Goal: Task Accomplishment & Management: Use online tool/utility

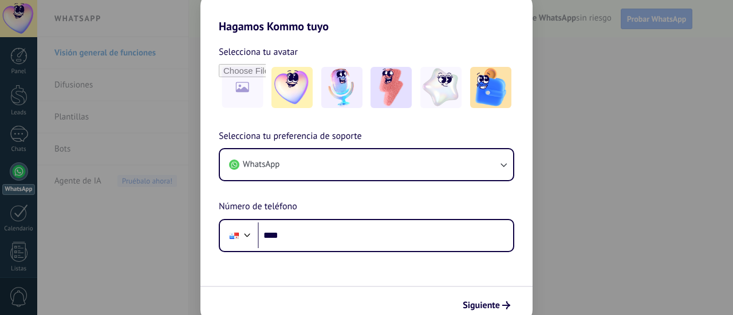
click at [426, 226] on input "****" at bounding box center [385, 236] width 255 height 26
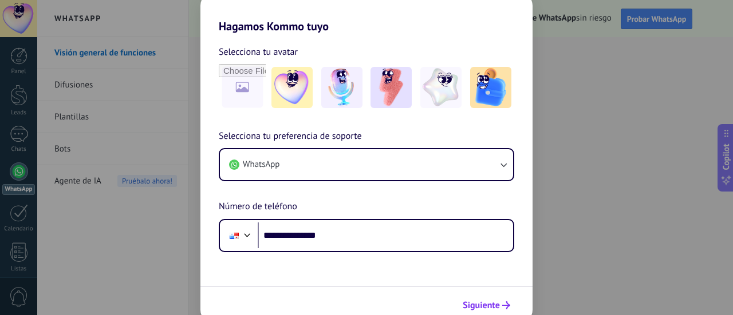
type input "**********"
click at [490, 309] on span "Siguiente" at bounding box center [481, 306] width 37 height 8
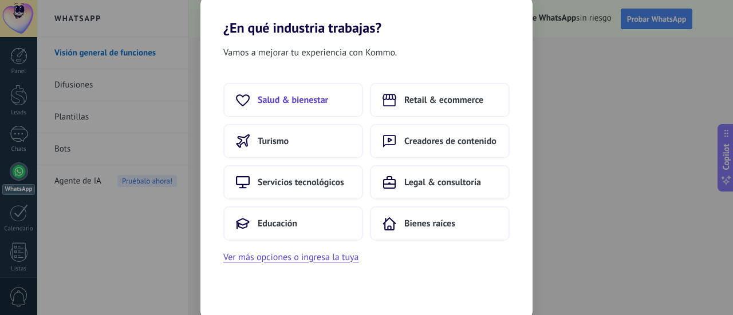
click at [333, 100] on button "Salud & bienestar" at bounding box center [293, 100] width 140 height 34
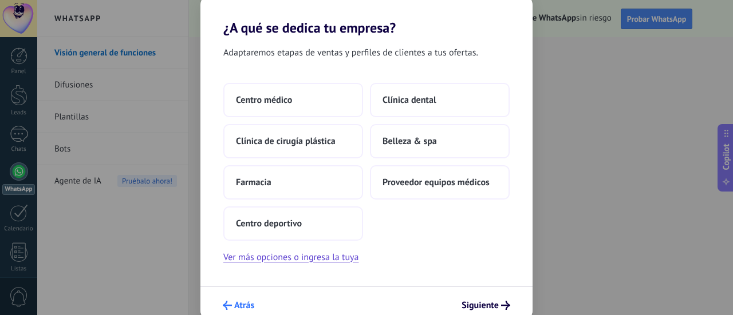
click at [241, 309] on span "Atrás" at bounding box center [244, 306] width 20 height 8
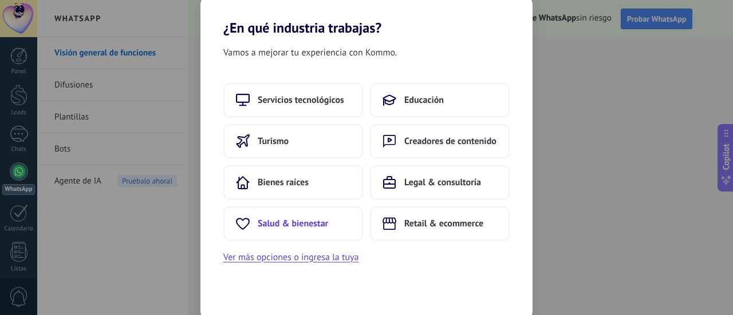
click at [326, 236] on button "Salud & bienestar" at bounding box center [293, 224] width 140 height 34
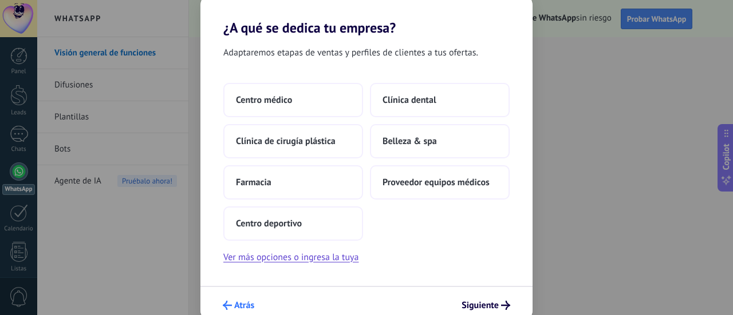
click at [243, 307] on span "Atrás" at bounding box center [244, 306] width 20 height 8
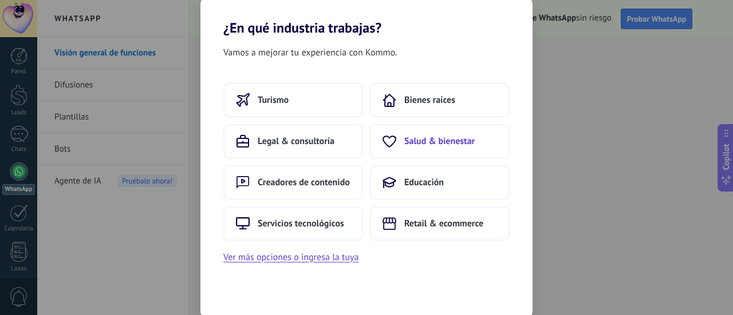
click at [455, 147] on button "Salud & bienestar" at bounding box center [440, 141] width 140 height 34
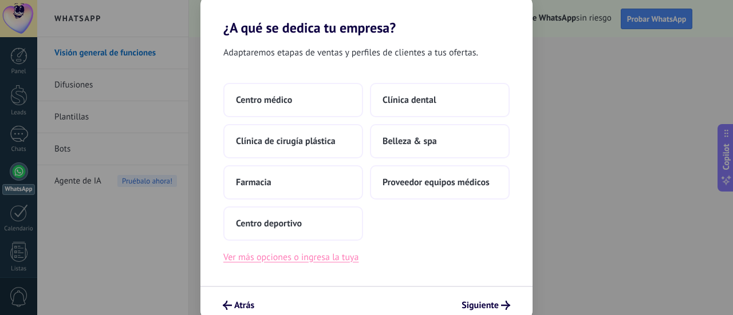
click at [307, 255] on button "Ver más opciones o ingresa la tuya" at bounding box center [290, 257] width 135 height 15
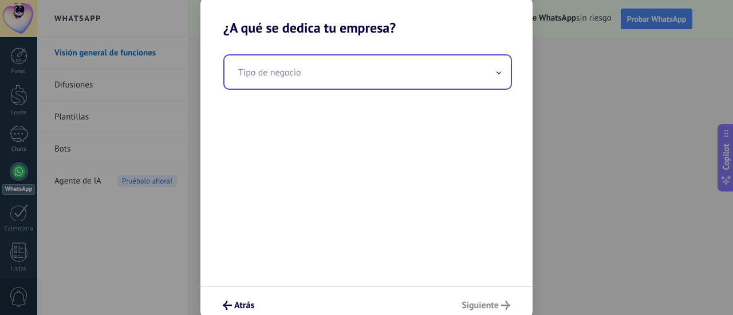
click at [382, 75] on input "text" at bounding box center [367, 72] width 286 height 33
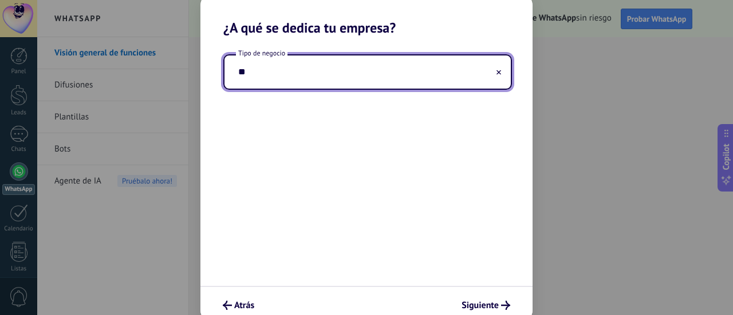
type input "*"
type input "**********"
drag, startPoint x: 727, startPoint y: 62, endPoint x: 728, endPoint y: 93, distance: 31.5
click at [728, 93] on div "**********" at bounding box center [366, 157] width 733 height 315
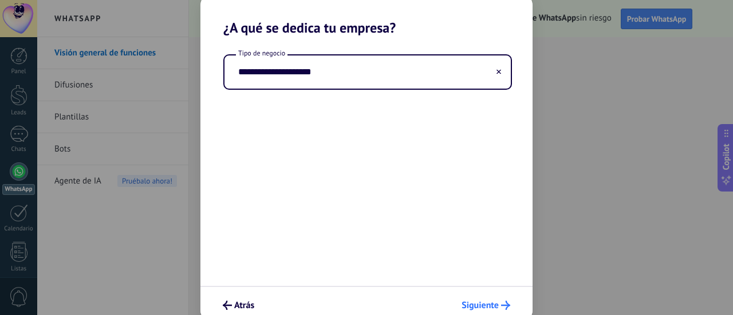
click at [498, 299] on button "Siguiente" at bounding box center [485, 305] width 59 height 19
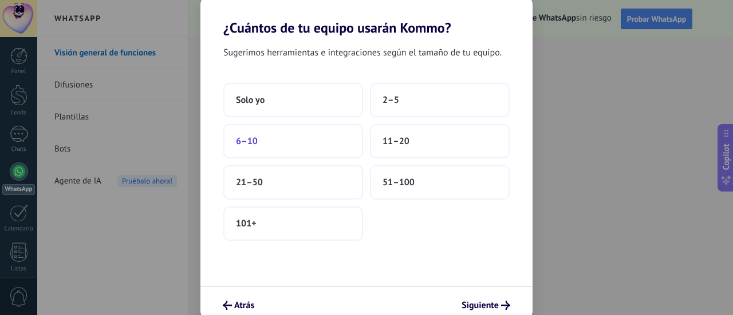
click at [298, 140] on button "6–10" at bounding box center [293, 141] width 140 height 34
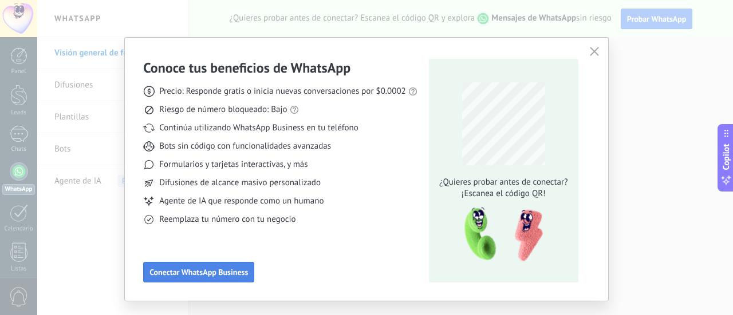
click at [203, 272] on span "Conectar WhatsApp Business" at bounding box center [198, 273] width 98 height 8
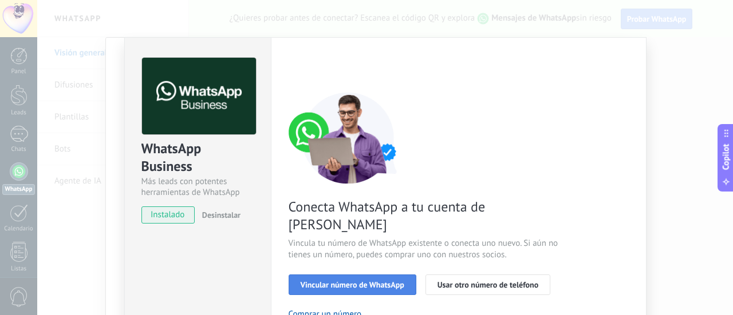
click at [370, 281] on span "Vincular número de WhatsApp" at bounding box center [353, 285] width 104 height 8
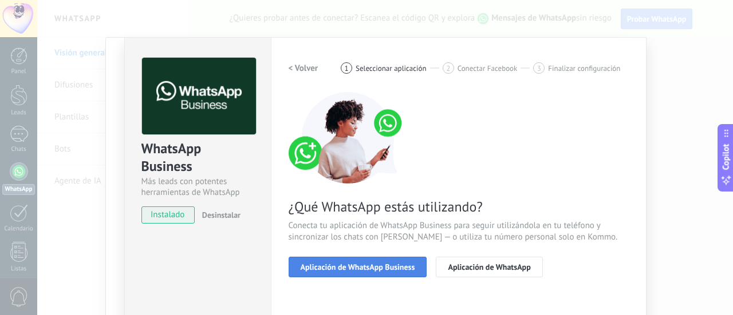
click at [359, 274] on button "Aplicación de WhatsApp Business" at bounding box center [358, 267] width 139 height 21
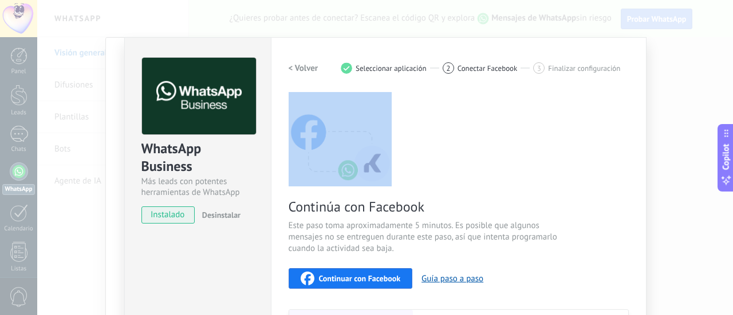
drag, startPoint x: 728, startPoint y: 77, endPoint x: 730, endPoint y: 117, distance: 40.1
click at [730, 117] on div "WhatsApp Business Más leads con potentes herramientas de WhatsApp instalado Des…" at bounding box center [385, 157] width 696 height 315
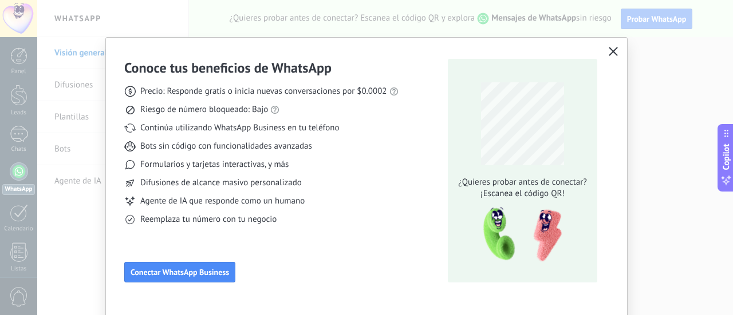
click at [367, 130] on div "Continúa utilizando WhatsApp Business en tu teléfono" at bounding box center [261, 128] width 274 height 11
click at [160, 274] on span "Conectar WhatsApp Business" at bounding box center [180, 273] width 98 height 8
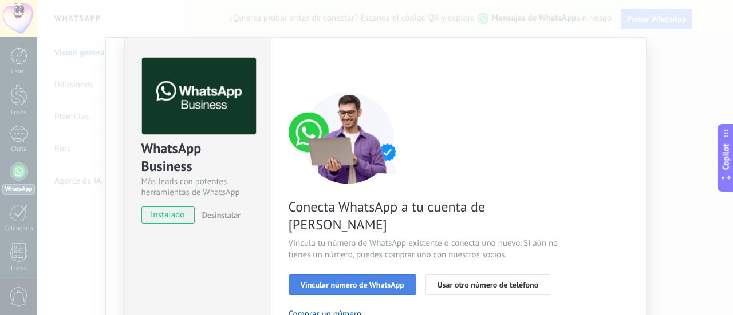
click at [320, 275] on button "Vincular número de WhatsApp" at bounding box center [353, 285] width 128 height 21
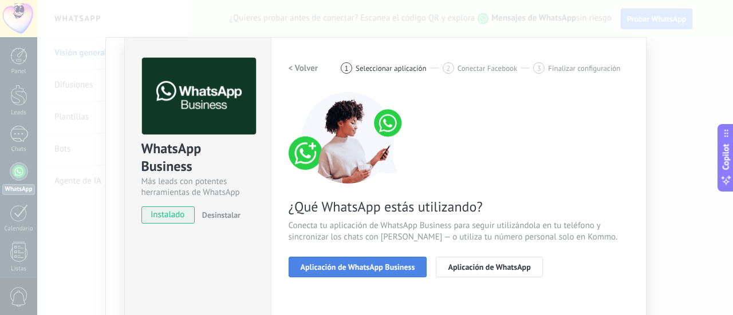
click at [343, 269] on span "Aplicación de WhatsApp Business" at bounding box center [358, 267] width 115 height 8
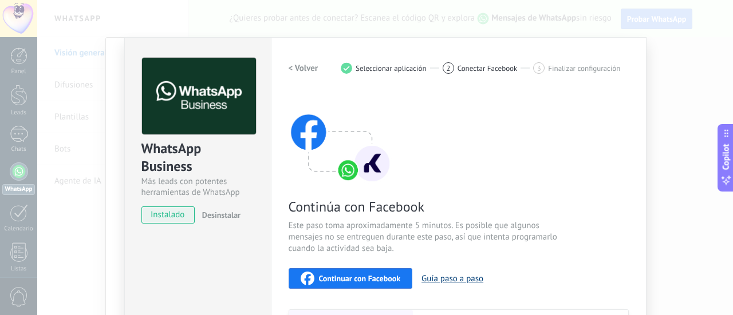
click at [441, 281] on button "Guía paso a paso" at bounding box center [452, 279] width 62 height 11
click at [340, 273] on div "Continuar con Facebook" at bounding box center [351, 279] width 100 height 14
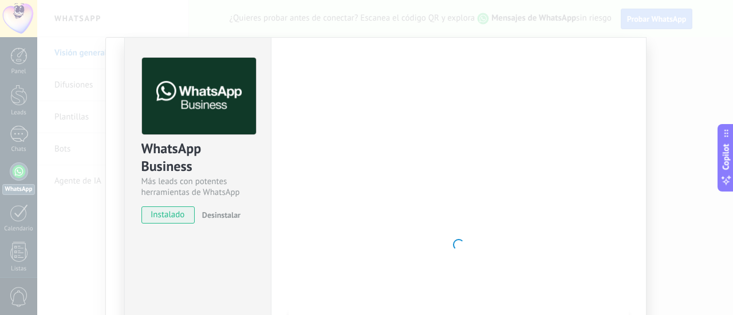
click at [175, 220] on span "instalado" at bounding box center [168, 215] width 52 height 17
click at [543, 228] on div at bounding box center [459, 245] width 340 height 374
click at [3, 226] on div "Conoce tus beneficios de WhatsApp Precio: Responde gratis o inicia nuevas conve…" at bounding box center [366, 157] width 733 height 315
